Goal: Obtain resource: Download file/media

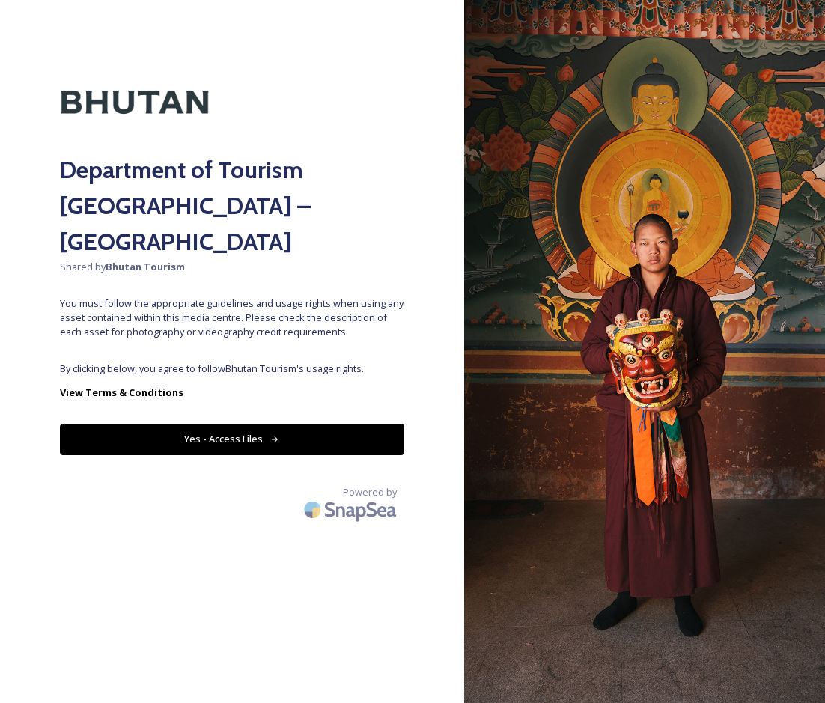
click at [354, 424] on button "Yes - Access Files" at bounding box center [232, 439] width 344 height 31
click at [268, 424] on button "Yes - Access Files" at bounding box center [232, 439] width 344 height 31
click at [204, 424] on button "Yes - Access Files" at bounding box center [232, 439] width 344 height 31
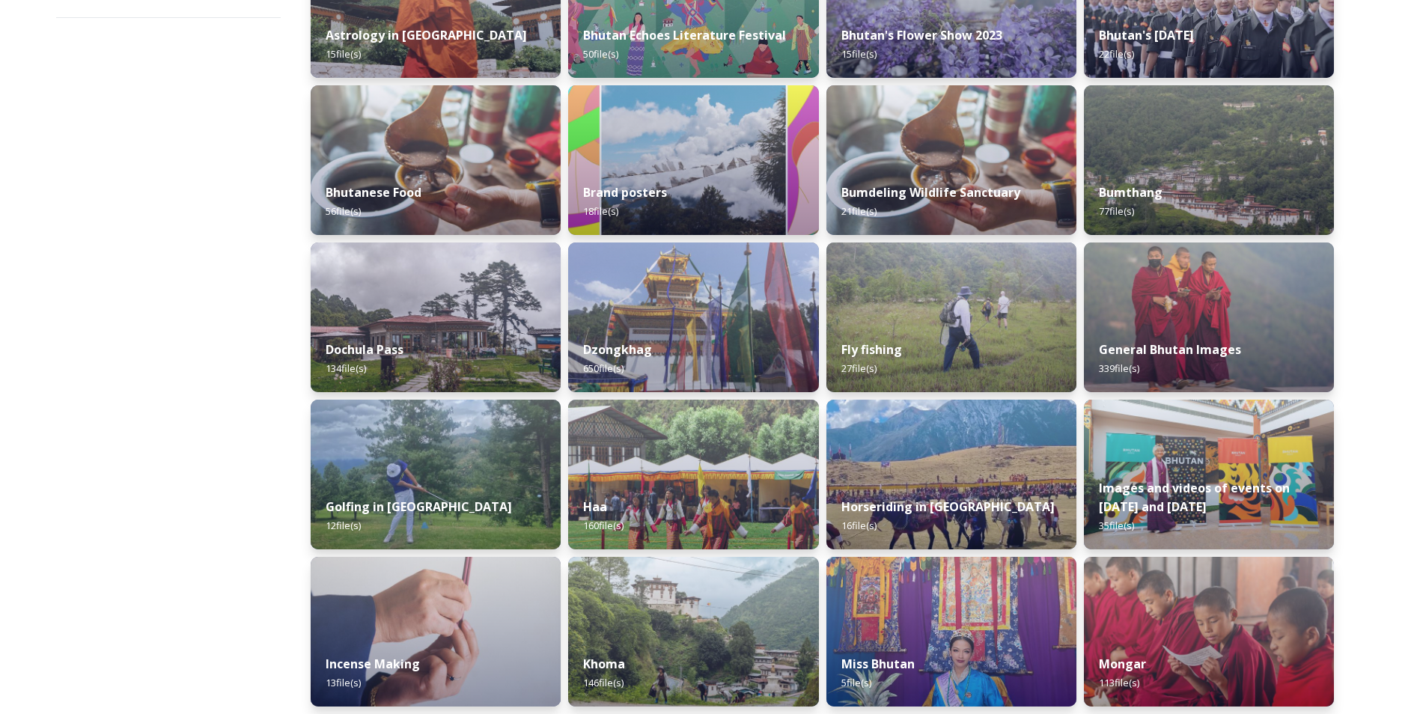
scroll to position [236, 0]
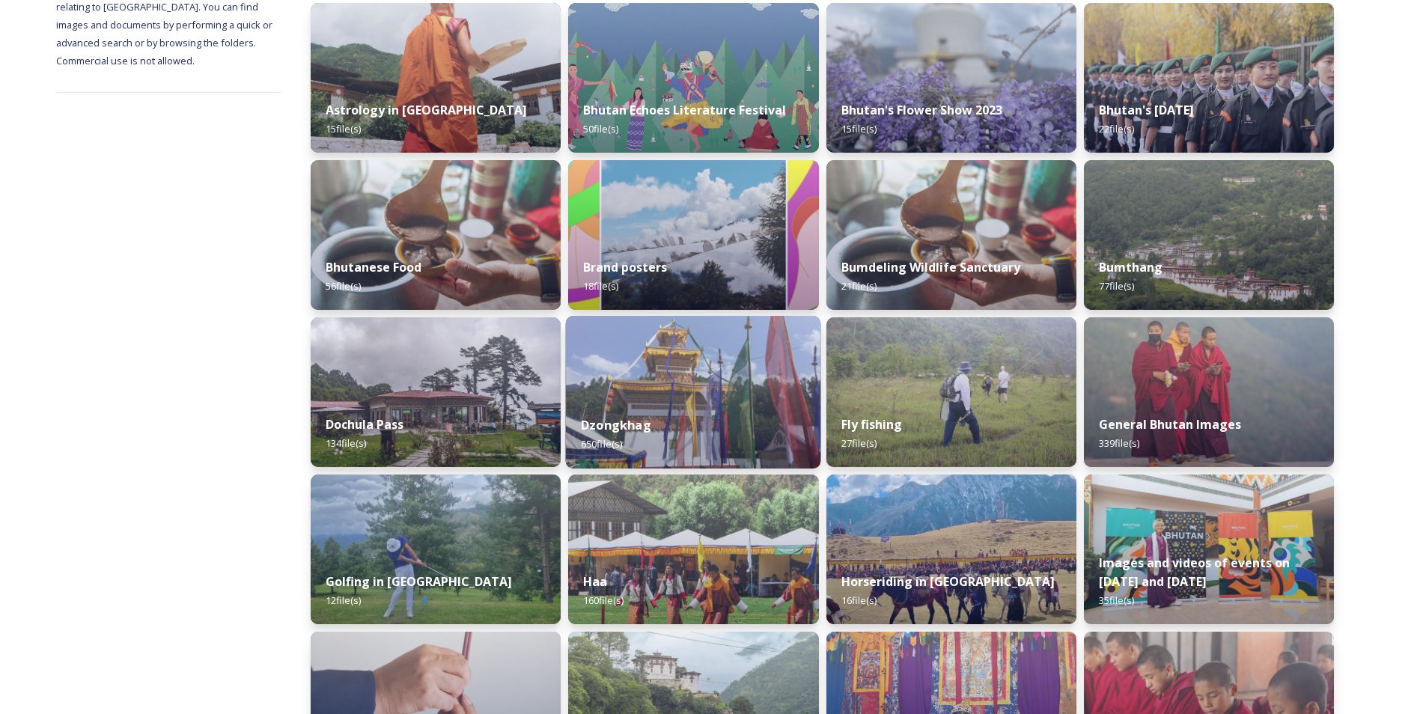
click at [708, 382] on img at bounding box center [693, 392] width 255 height 153
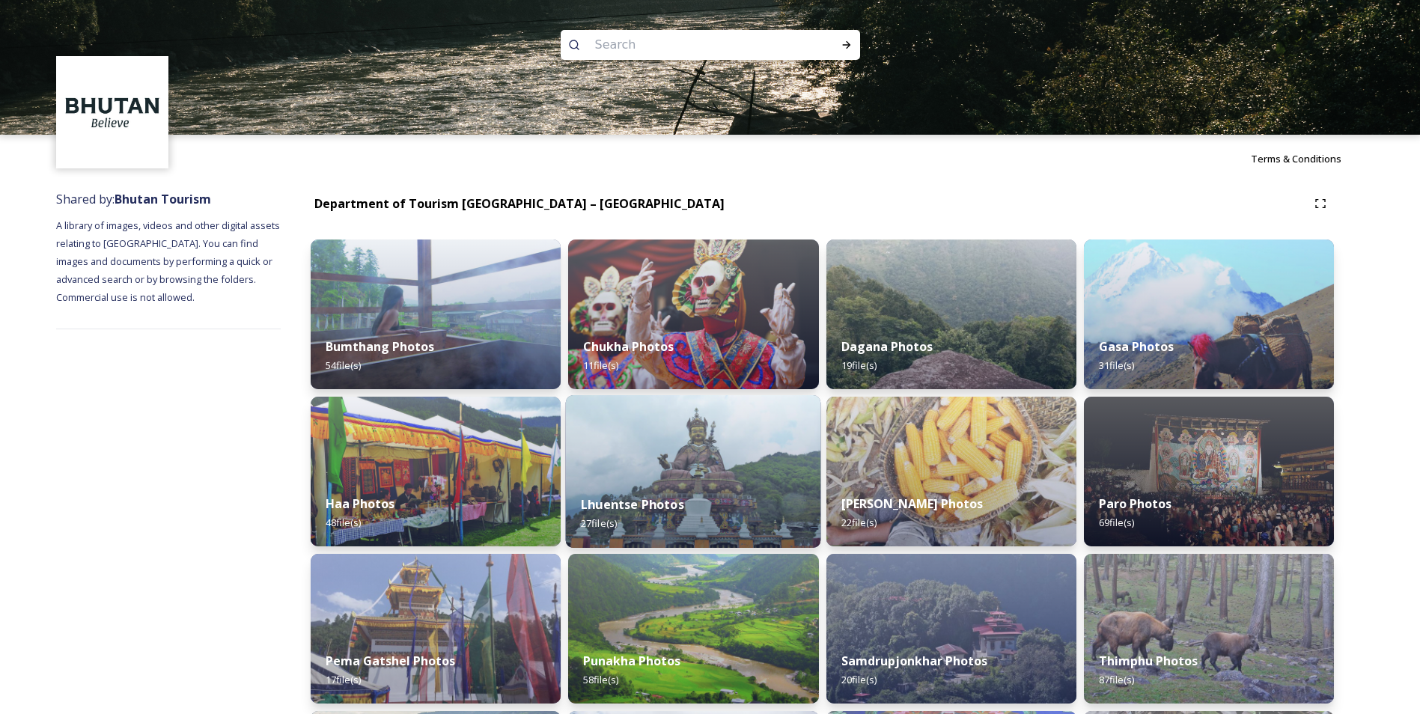
click at [672, 482] on div "Lhuentse Photos 27 file(s)" at bounding box center [693, 514] width 255 height 68
click at [673, 482] on div "Lhuentse Photos 27 file(s)" at bounding box center [693, 514] width 255 height 68
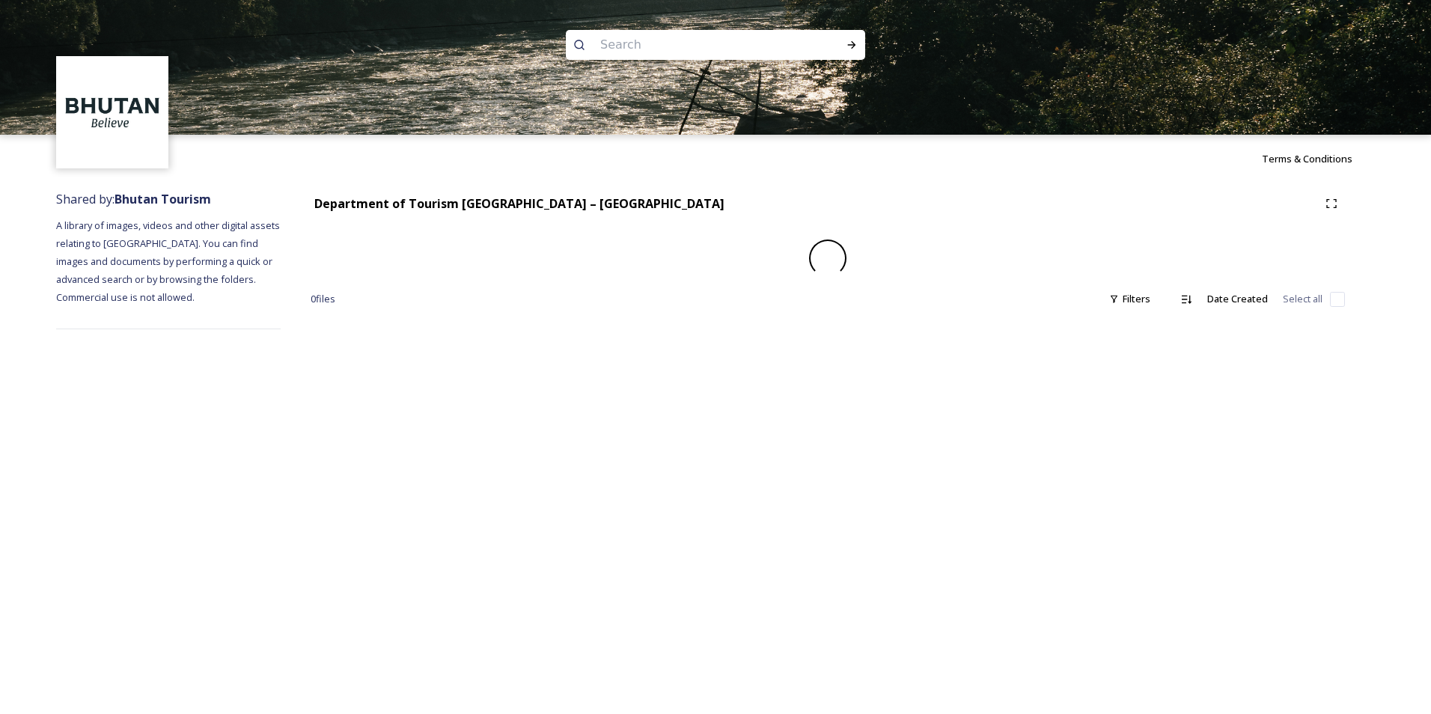
drag, startPoint x: 673, startPoint y: 482, endPoint x: 738, endPoint y: 486, distance: 65.2
click at [738, 486] on div "Terms & Conditions Shared by: Bhutan Tourism A library of images, videos and ot…" at bounding box center [715, 357] width 1431 height 714
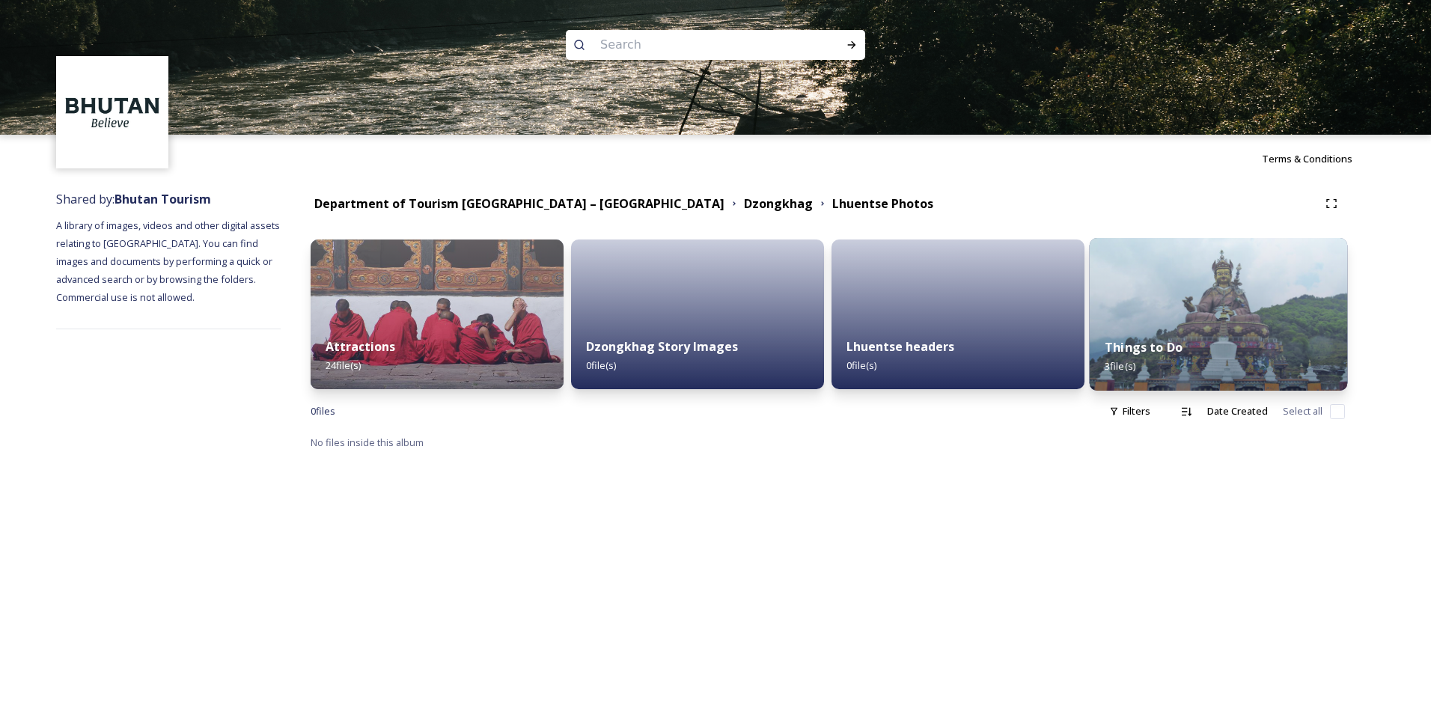
click at [824, 326] on div "Things to Do 3 file(s)" at bounding box center [1219, 357] width 258 height 68
